Goal: Find specific page/section: Find specific page/section

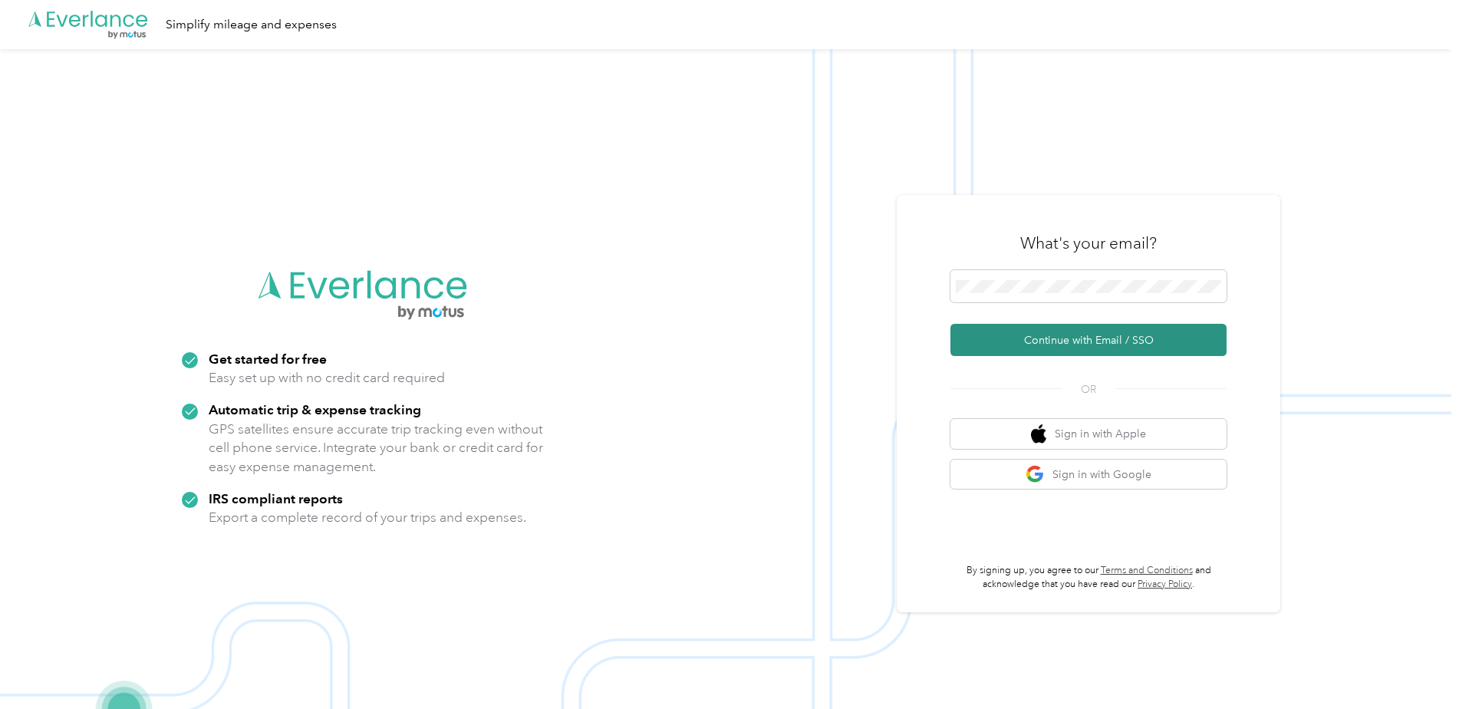
click at [1068, 351] on button "Continue with Email / SSO" at bounding box center [1089, 340] width 276 height 32
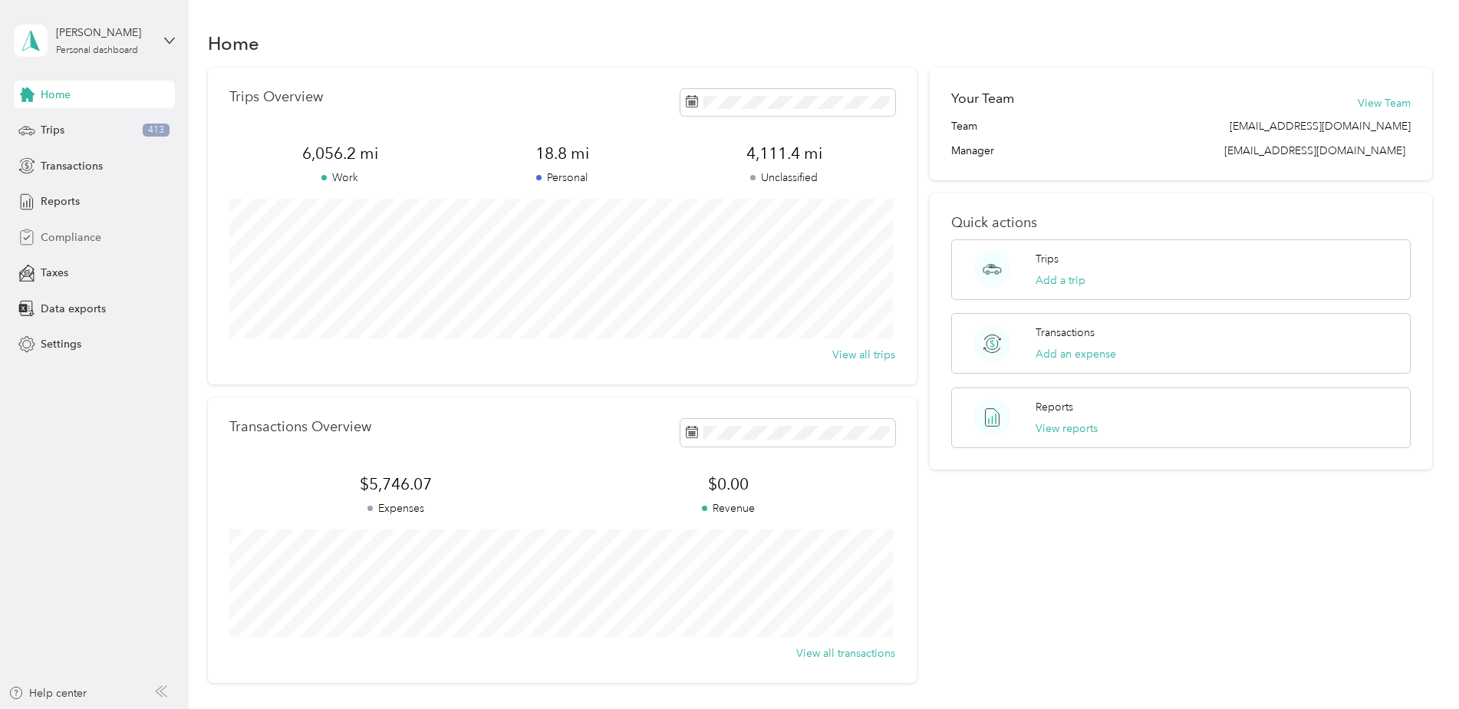
click at [61, 243] on span "Compliance" at bounding box center [71, 237] width 61 height 16
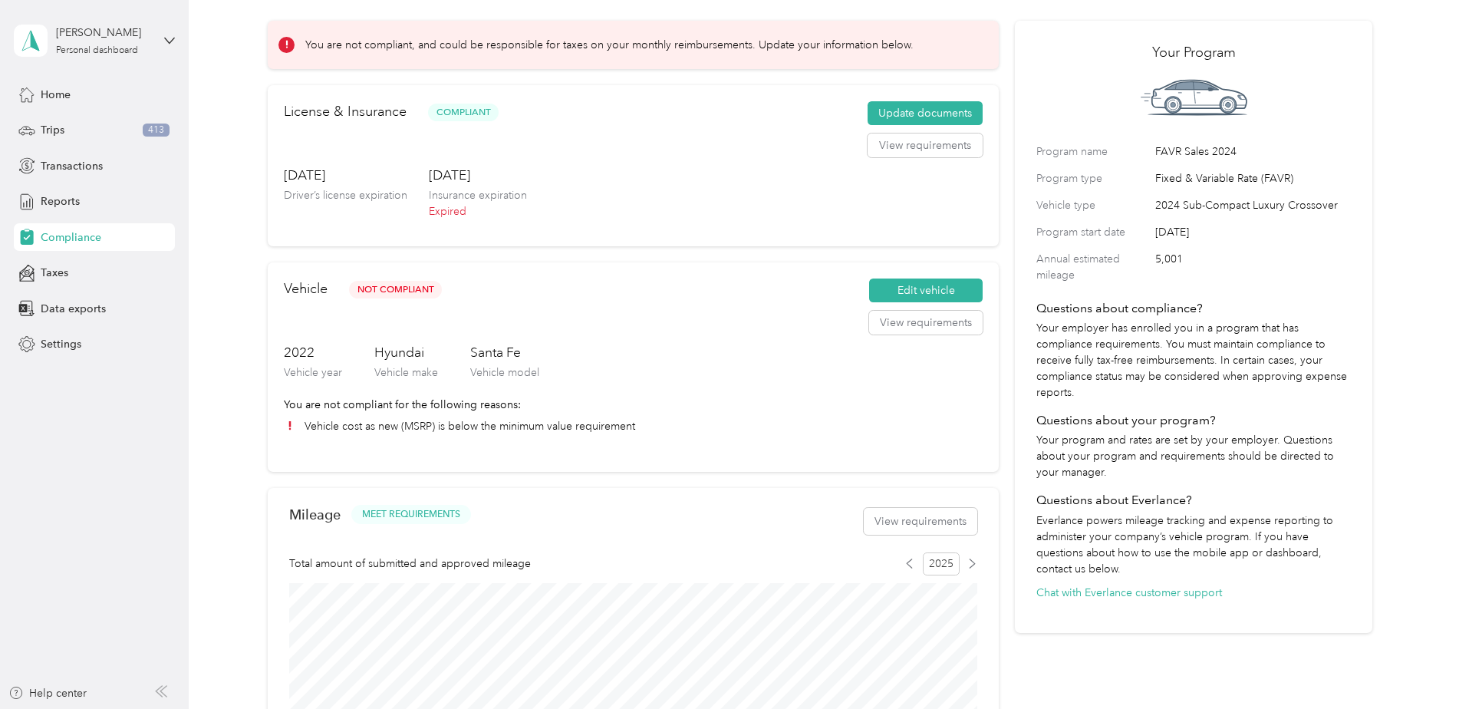
scroll to position [77, 0]
